Goal: Task Accomplishment & Management: Manage account settings

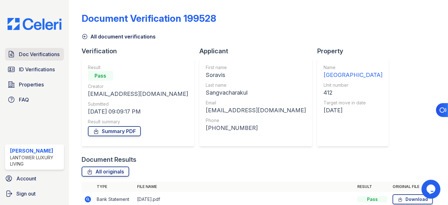
click at [34, 52] on span "Doc Verifications" at bounding box center [39, 54] width 41 height 8
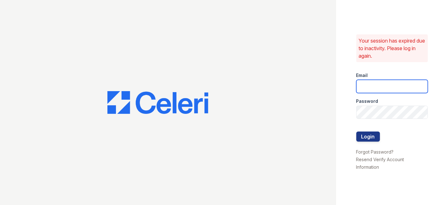
type input "cruiz@lantowerliving.com"
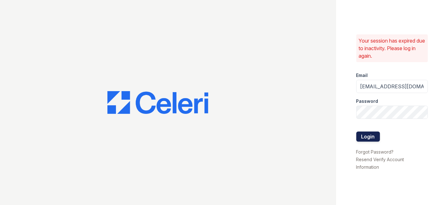
click at [360, 138] on button "Login" at bounding box center [368, 136] width 24 height 10
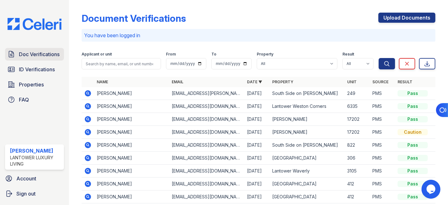
click at [25, 51] on span "Doc Verifications" at bounding box center [39, 54] width 41 height 8
